Goal: Find contact information: Find contact information

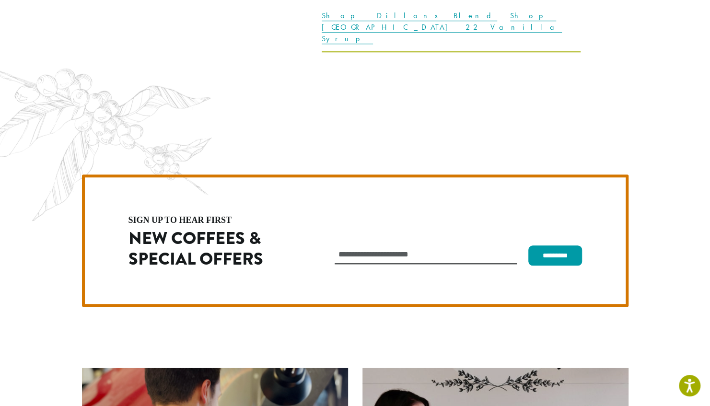
scroll to position [2707, 0]
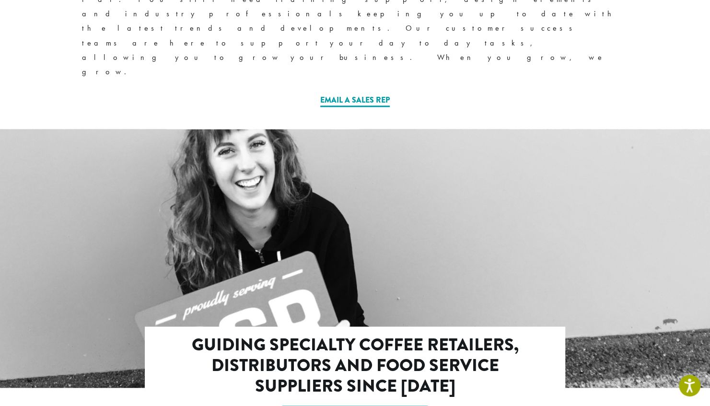
scroll to position [767, 0]
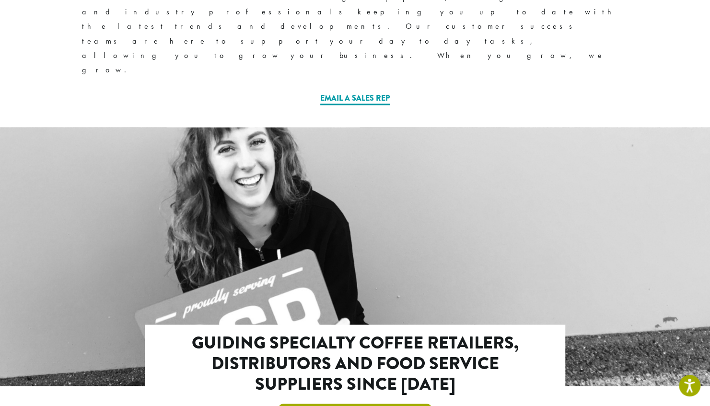
click at [369, 403] on link "Email For Wholesale Services" at bounding box center [354, 413] width 153 height 20
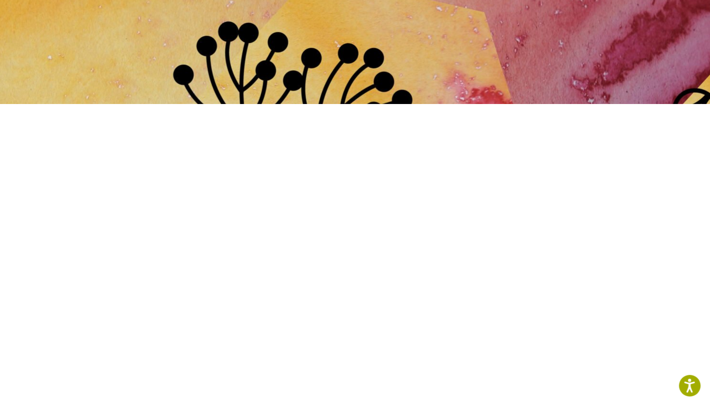
scroll to position [50, 0]
